Goal: Information Seeking & Learning: Learn about a topic

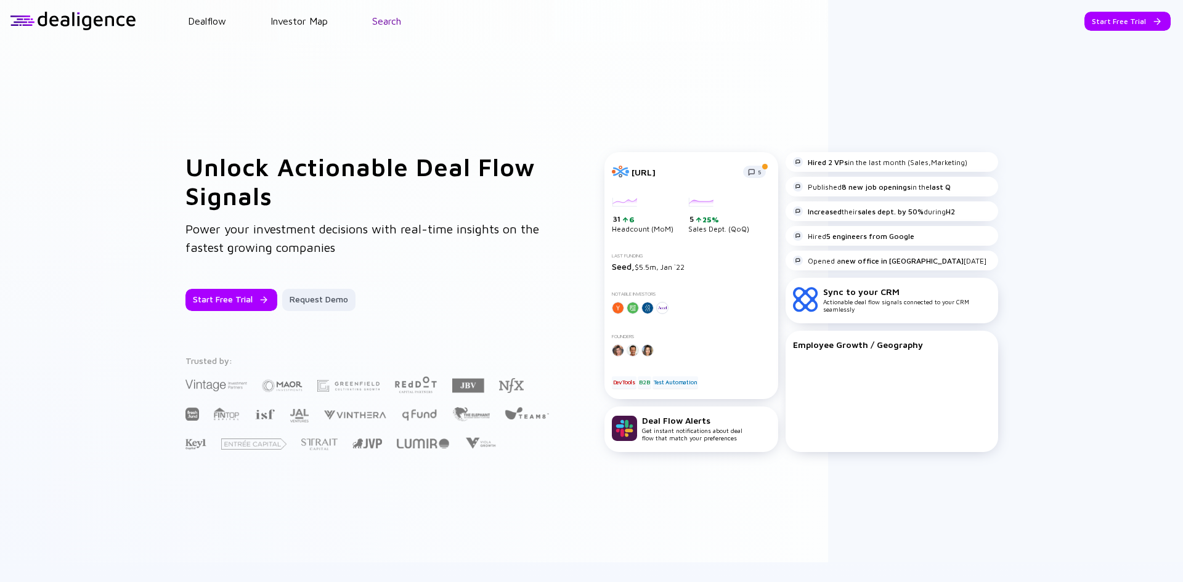
click at [380, 23] on link "Search" at bounding box center [386, 20] width 29 height 11
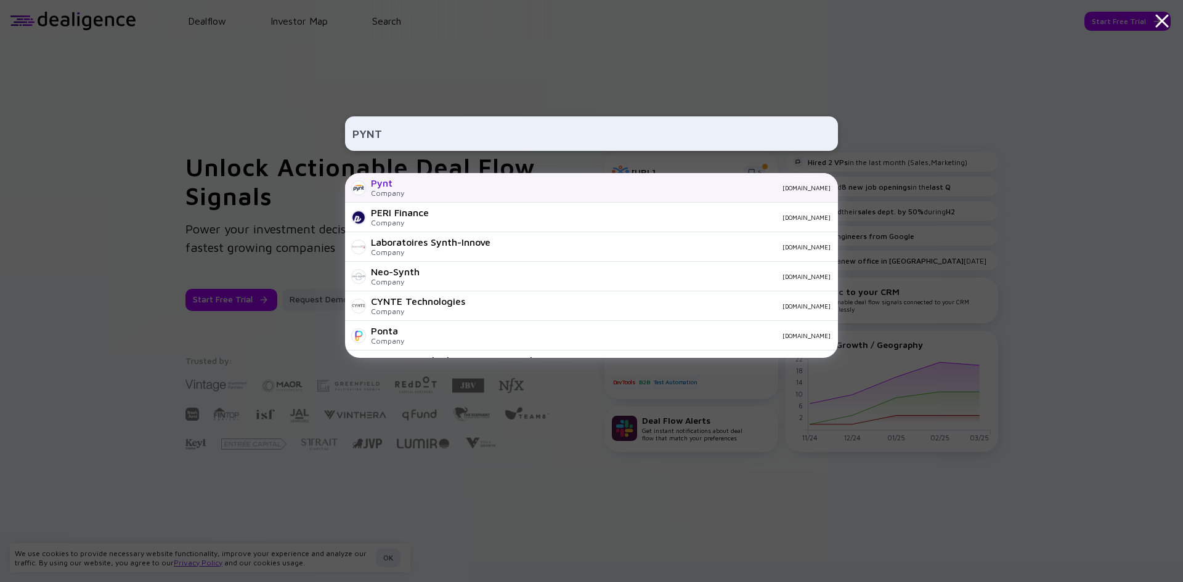
type input "PYNT"
click at [394, 188] on div "Pynt" at bounding box center [387, 182] width 33 height 11
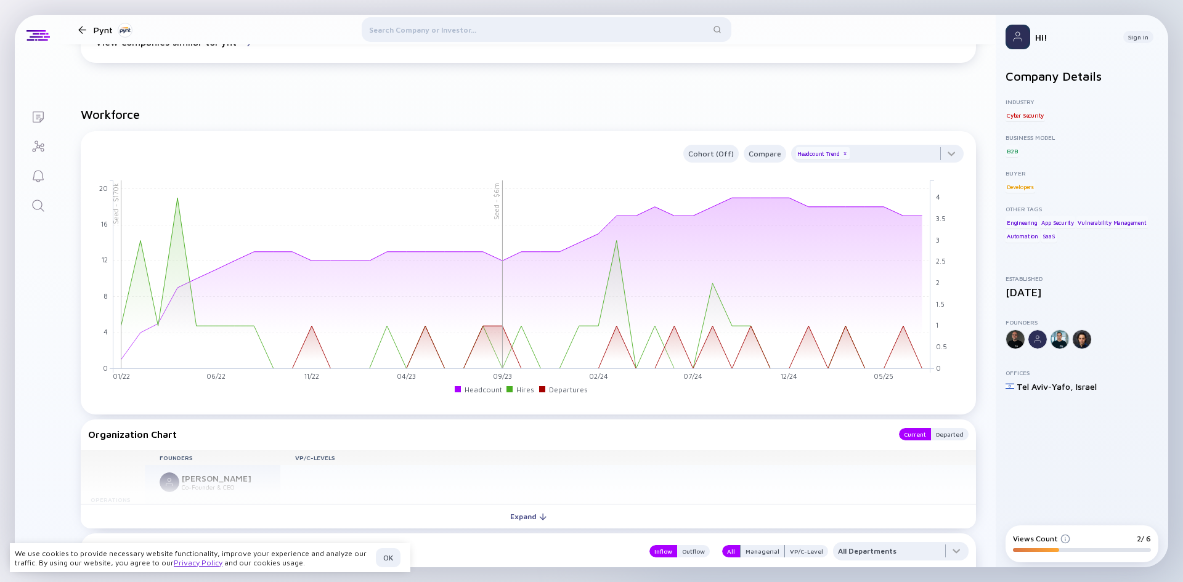
scroll to position [1153, 0]
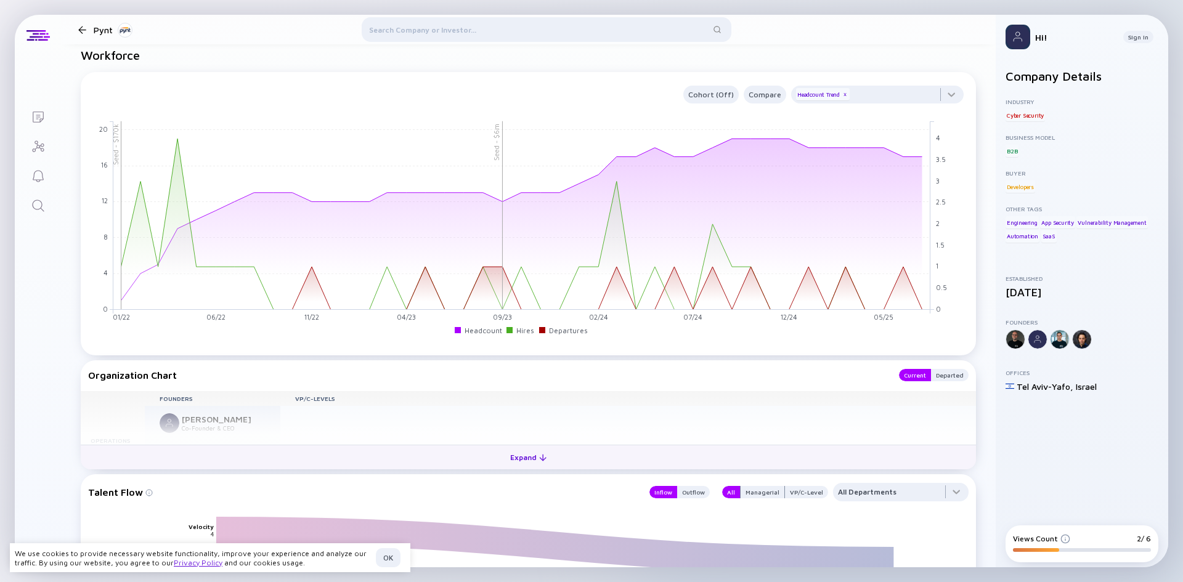
click at [512, 459] on div "Expand" at bounding box center [528, 457] width 51 height 19
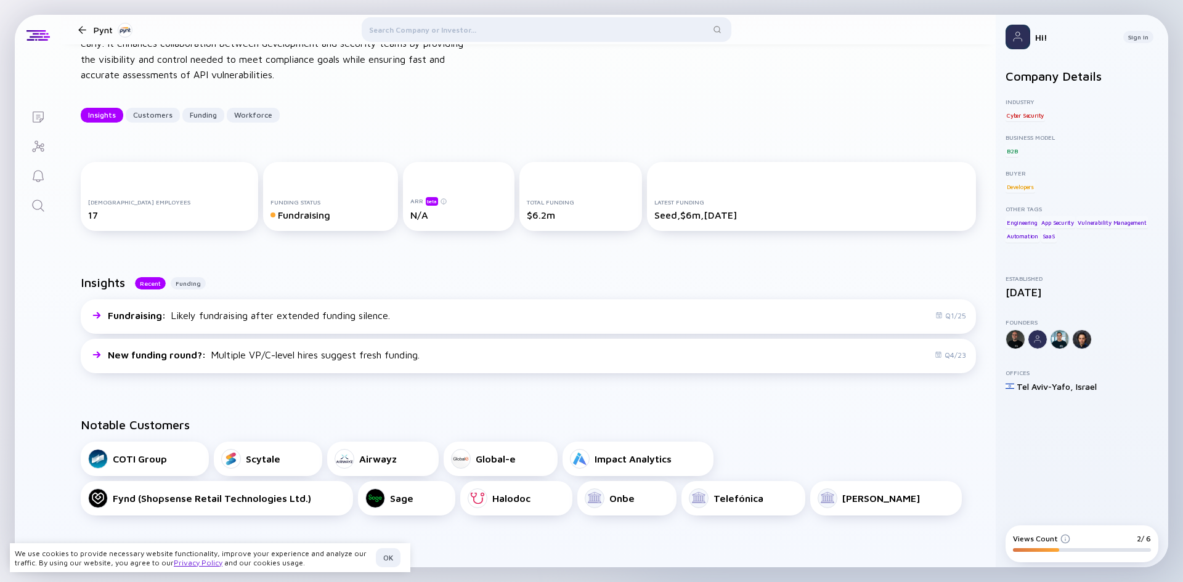
scroll to position [185, 0]
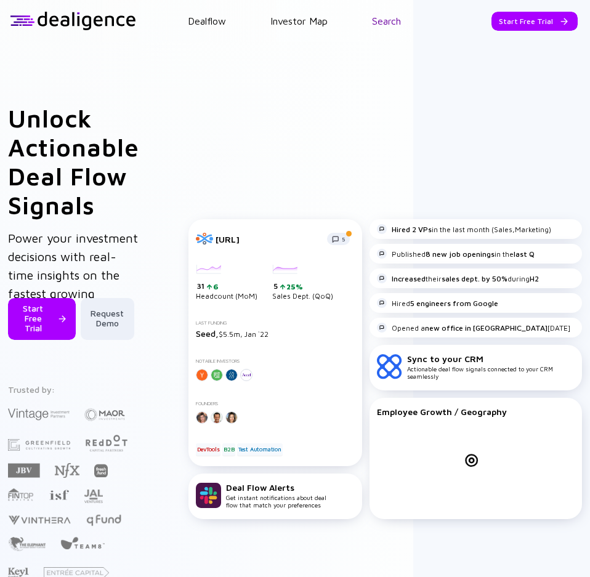
click at [386, 26] on link "Search" at bounding box center [386, 20] width 29 height 11
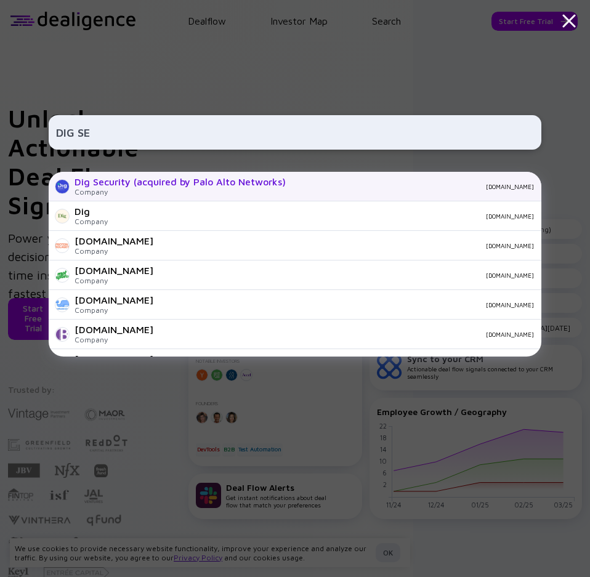
type input "DIG SE"
click at [100, 184] on div "Dig Security (acquired by Palo Alto Networks)" at bounding box center [180, 181] width 211 height 11
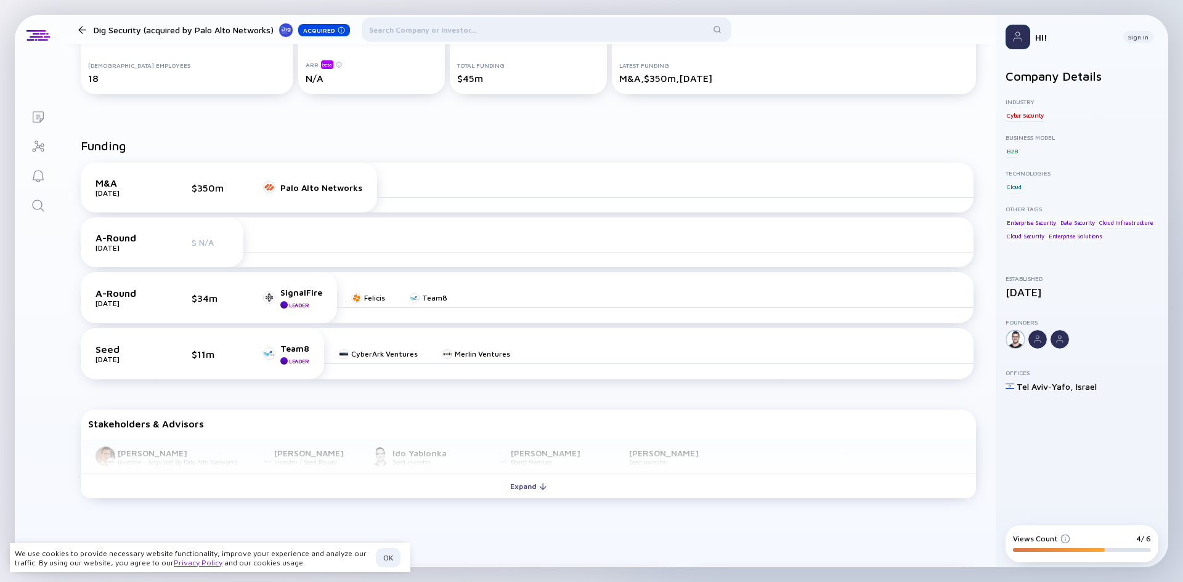
scroll to position [225, 0]
